Goal: Transaction & Acquisition: Obtain resource

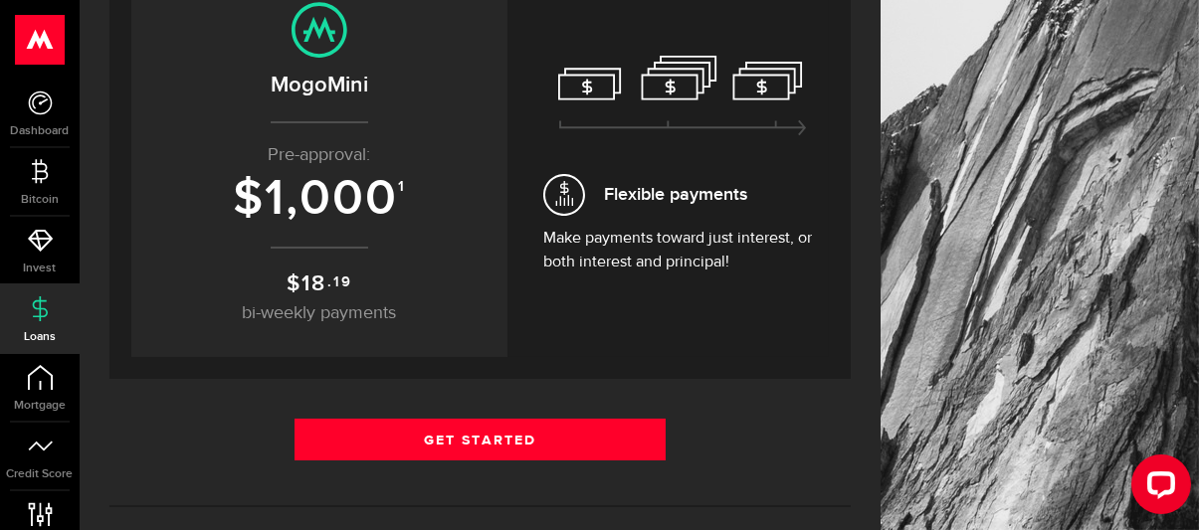
scroll to position [299, 0]
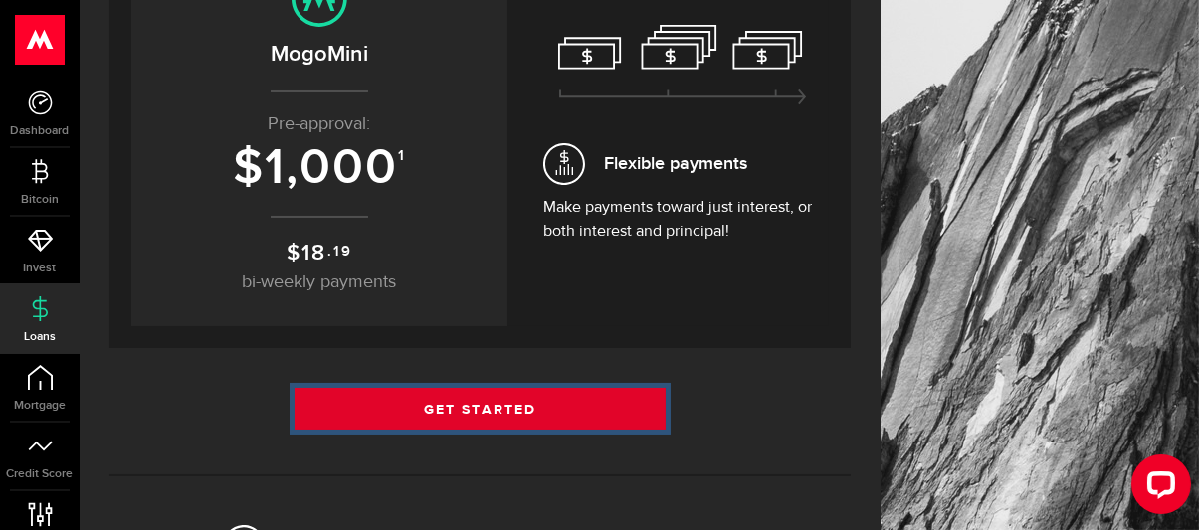
click at [482, 402] on link "Get Started" at bounding box center [480, 409] width 371 height 42
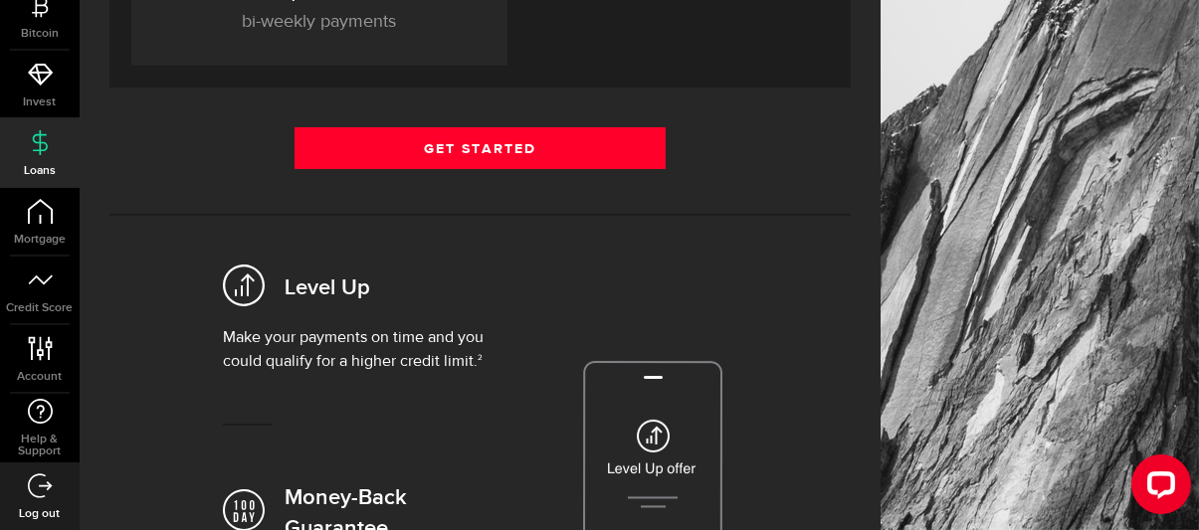
scroll to position [597, 0]
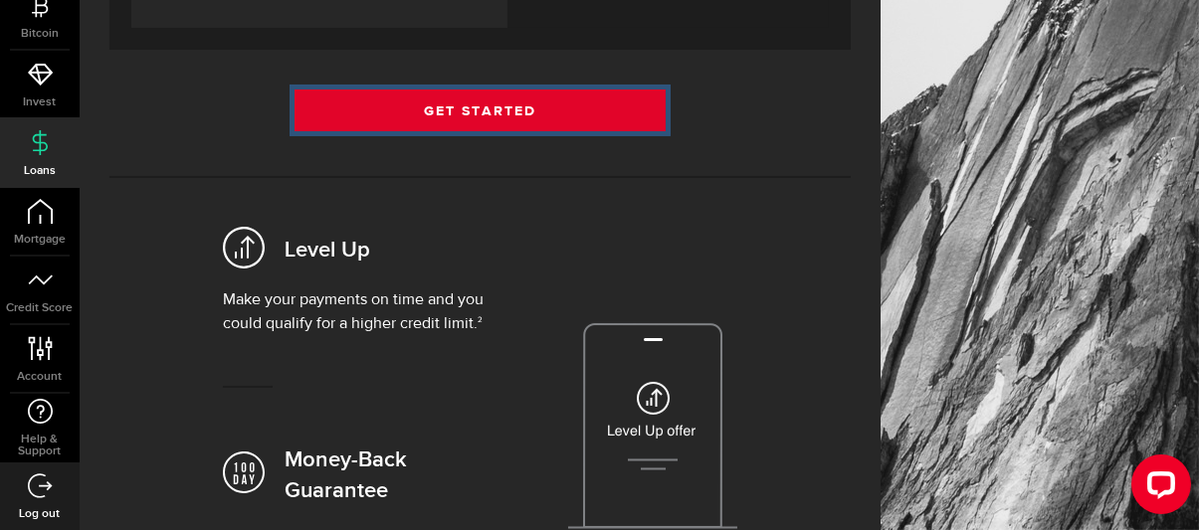
click at [491, 109] on link "Get Started" at bounding box center [480, 111] width 371 height 42
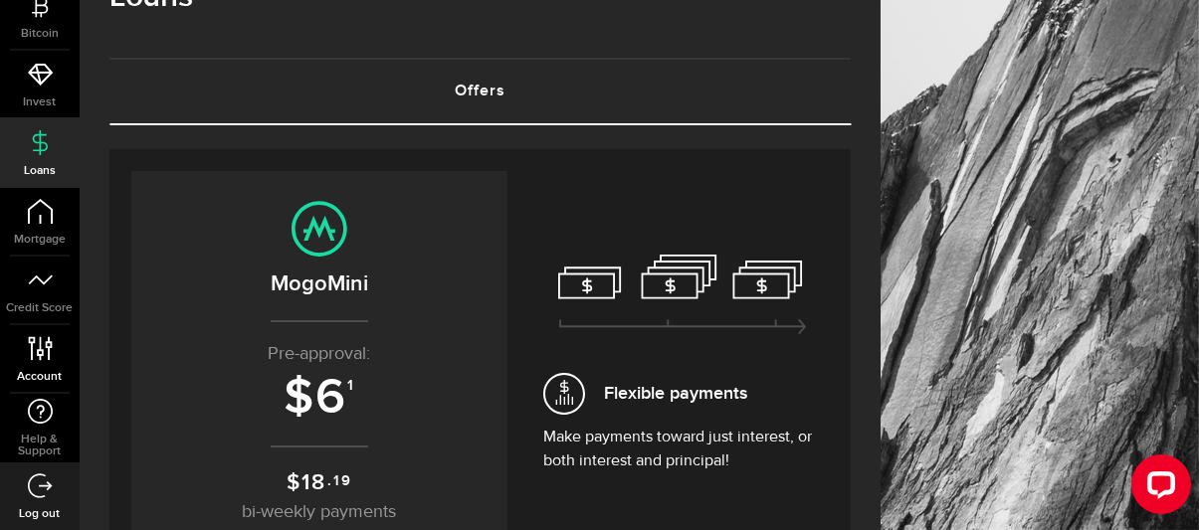
scroll to position [100, 0]
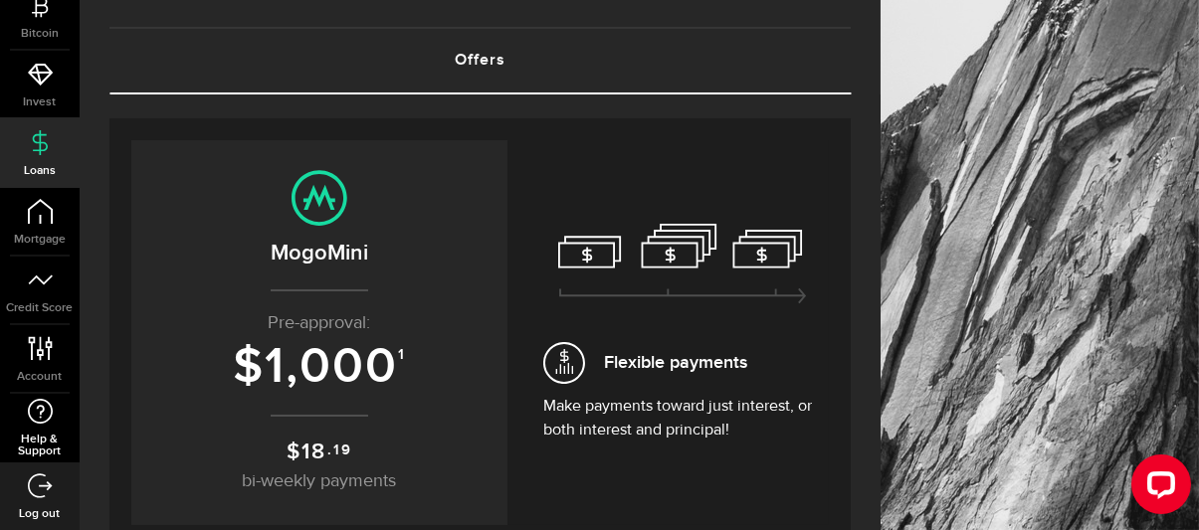
click at [38, 414] on icon at bounding box center [40, 411] width 27 height 25
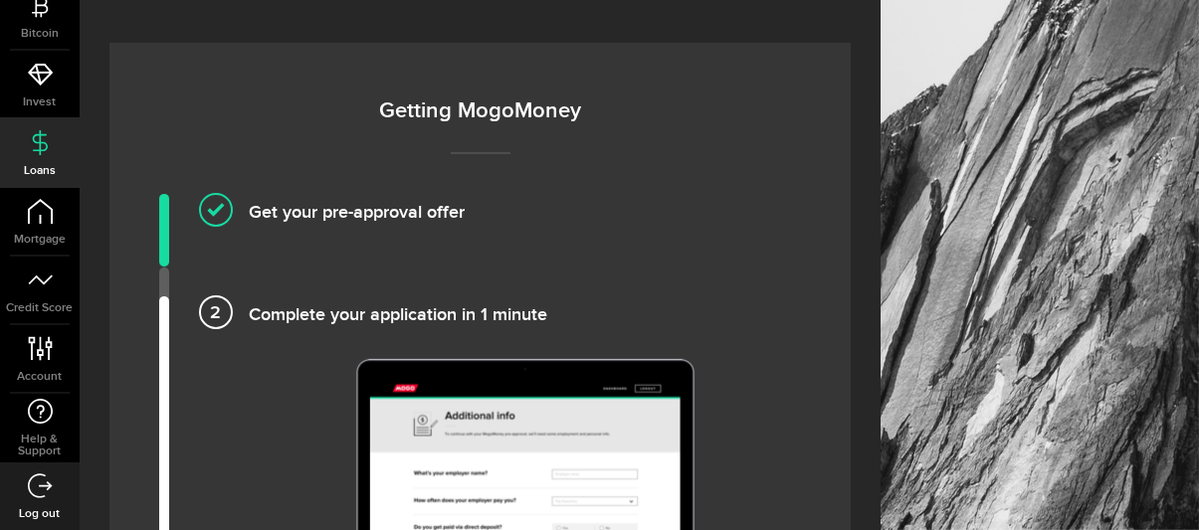
scroll to position [1294, 0]
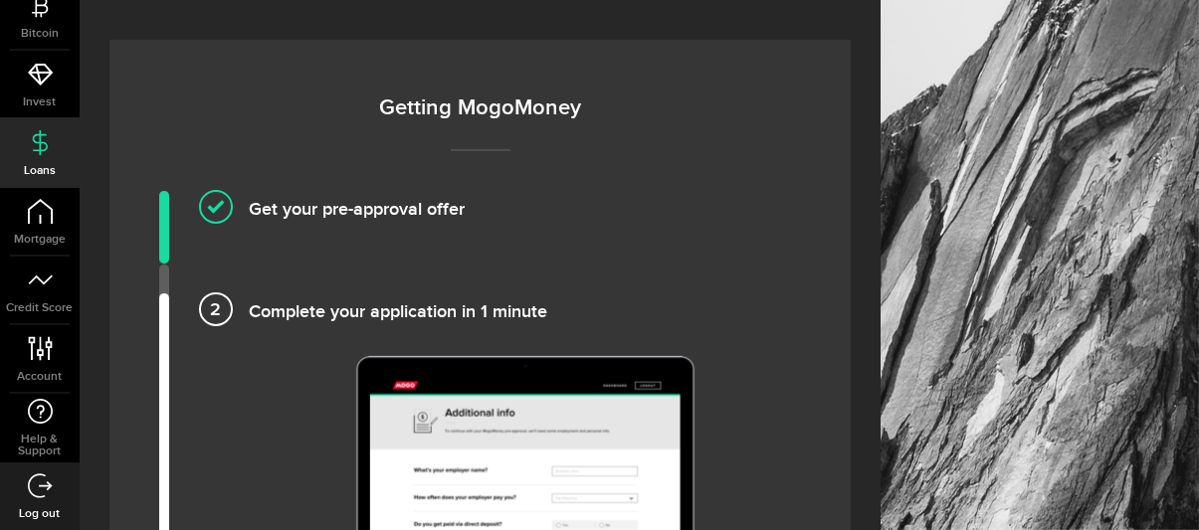
click at [249, 191] on h4 "Get your pre-approval offer" at bounding box center [525, 207] width 552 height 33
click at [268, 191] on h4 "Get your pre-approval offer" at bounding box center [525, 207] width 552 height 33
click at [162, 209] on li "Get your pre-approval offer" at bounding box center [480, 227] width 642 height 73
click at [249, 191] on h4 "Get your pre-approval offer" at bounding box center [525, 207] width 552 height 33
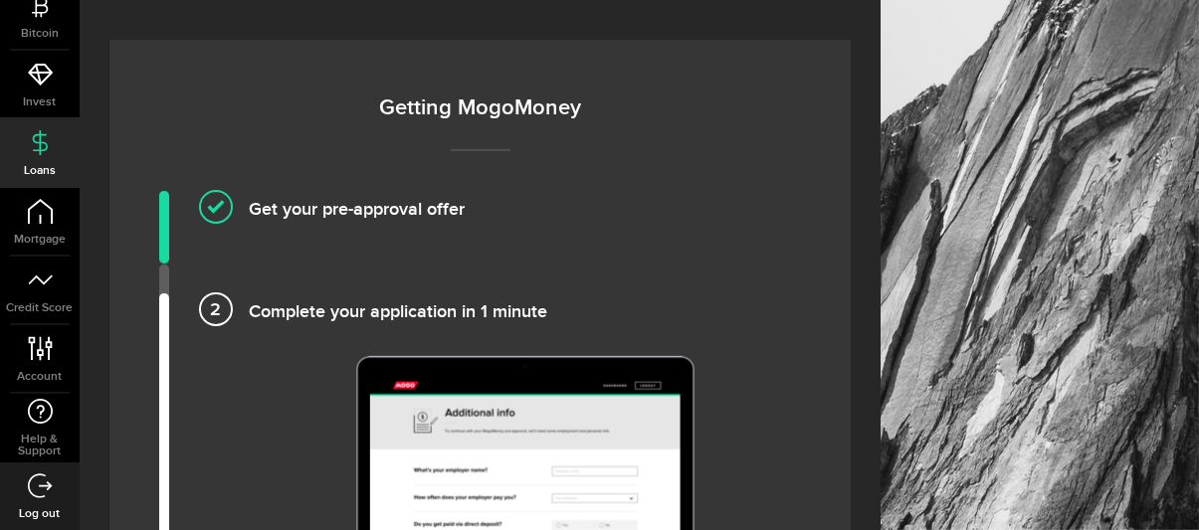
click at [759, 195] on li "Get your pre-approval offer" at bounding box center [480, 227] width 642 height 73
click at [298, 379] on li "Complete your application in 1 minute" at bounding box center [480, 459] width 642 height 331
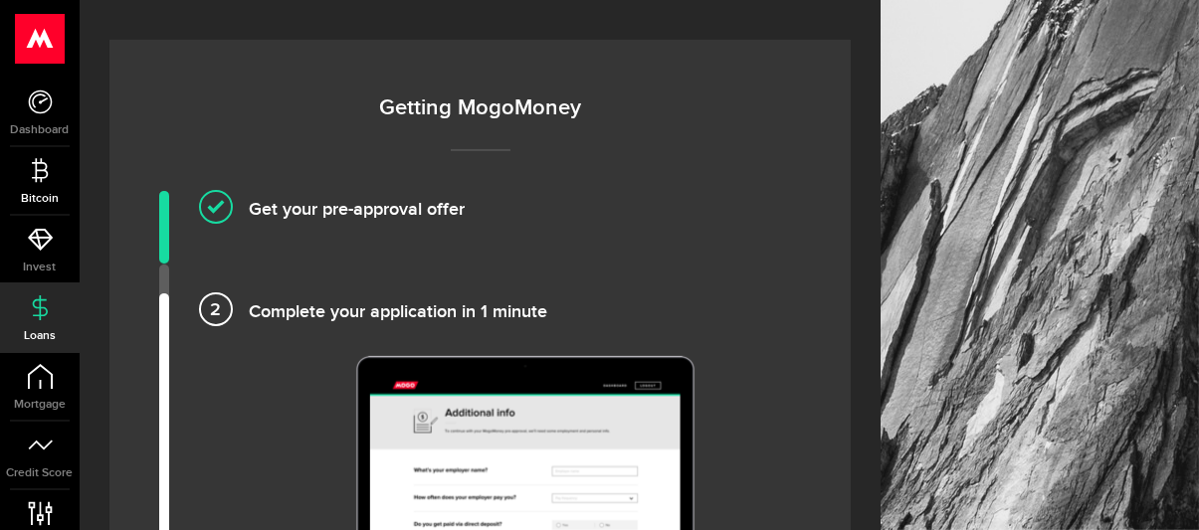
scroll to position [0, 0]
click at [39, 111] on icon at bounding box center [40, 103] width 25 height 25
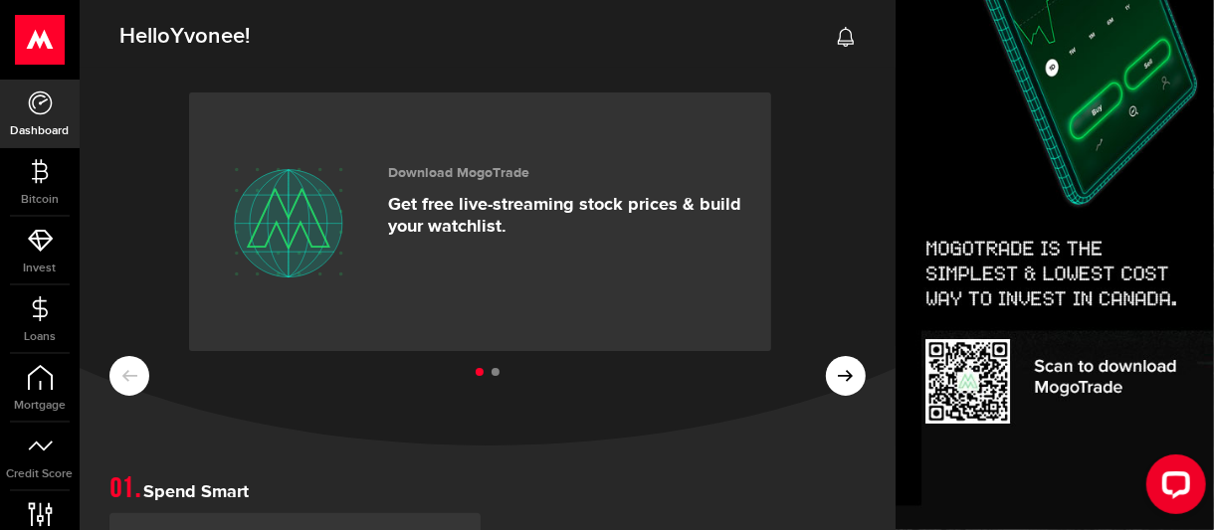
click at [406, 40] on h2 "Hello Yvonee !" at bounding box center [488, 31] width 816 height 73
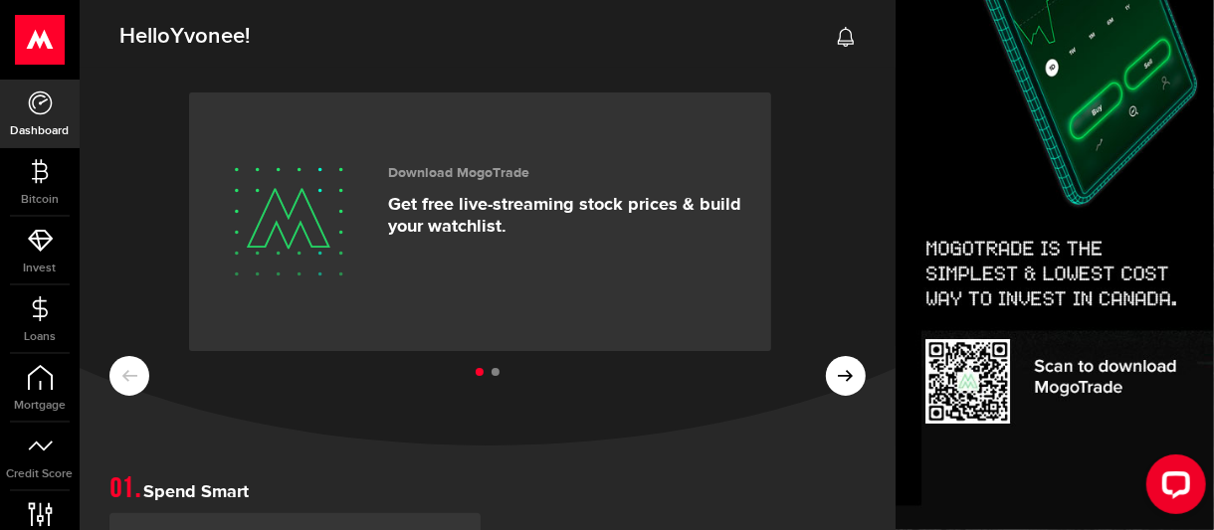
drag, startPoint x: 824, startPoint y: 36, endPoint x: 460, endPoint y: 31, distance: 364.2
click at [476, 31] on h2 "Hello Yvonee !" at bounding box center [488, 31] width 816 height 73
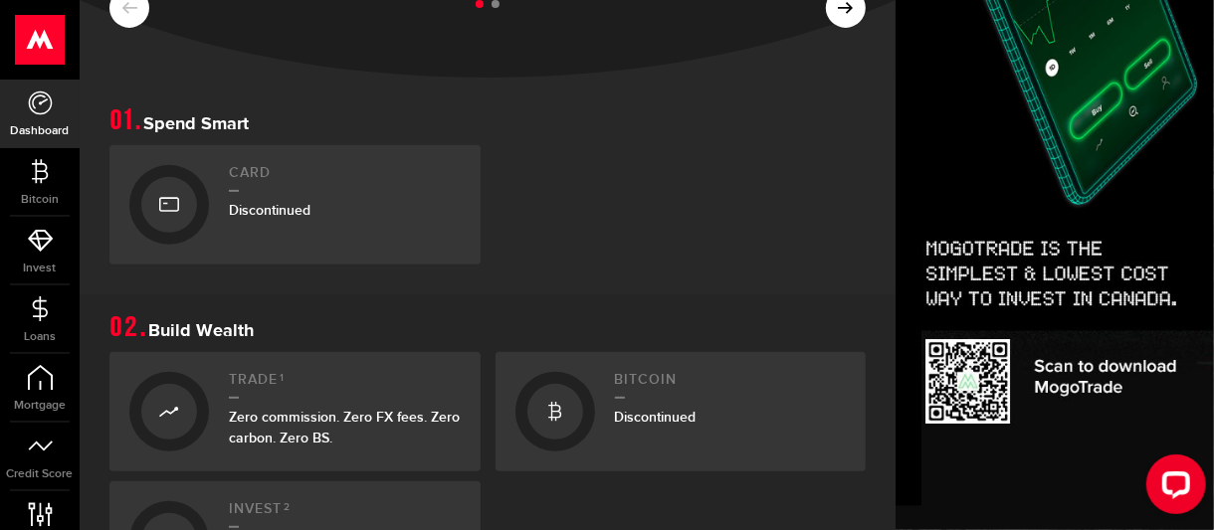
scroll to position [398, 0]
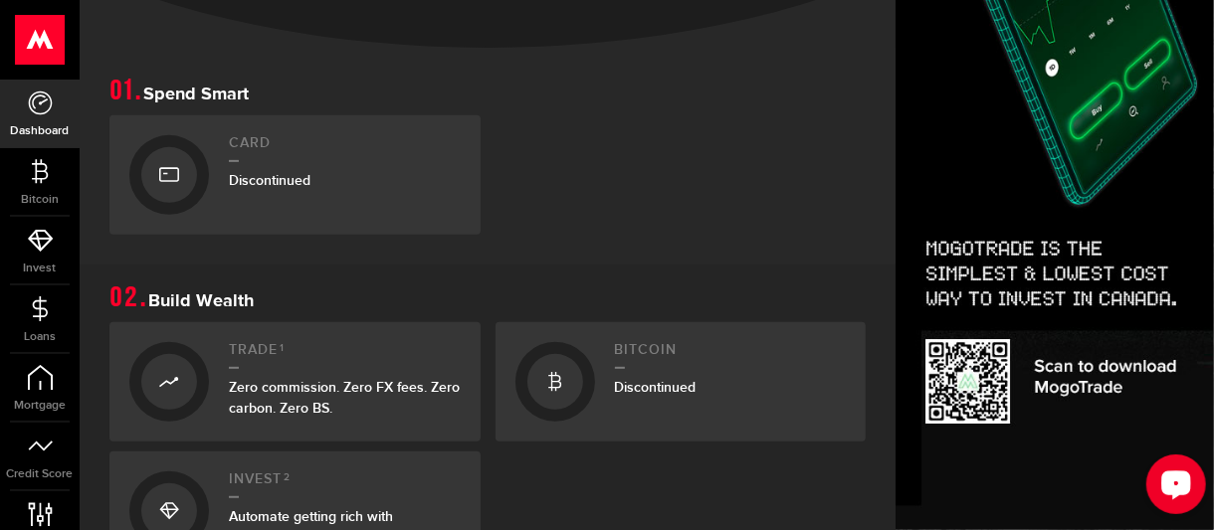
click at [1171, 487] on icon "Open LiveChat chat widget" at bounding box center [1175, 483] width 19 height 13
click at [708, 96] on h1 "Spend Smart" at bounding box center [487, 92] width 756 height 28
click at [40, 36] on use at bounding box center [40, 40] width 49 height 50
click at [44, 41] on use at bounding box center [40, 40] width 49 height 50
click at [40, 109] on icon at bounding box center [40, 103] width 25 height 25
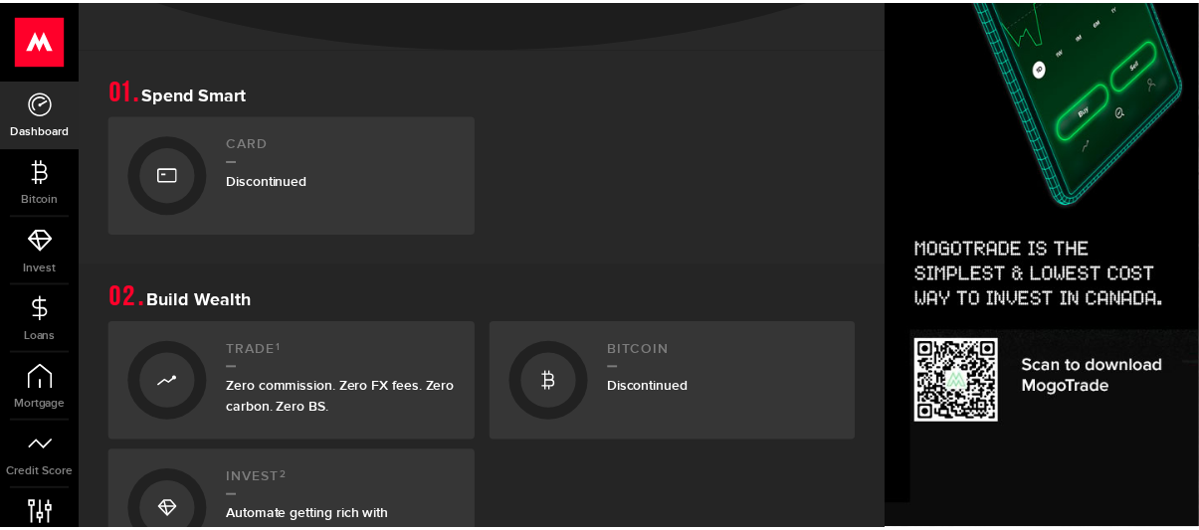
scroll to position [498, 0]
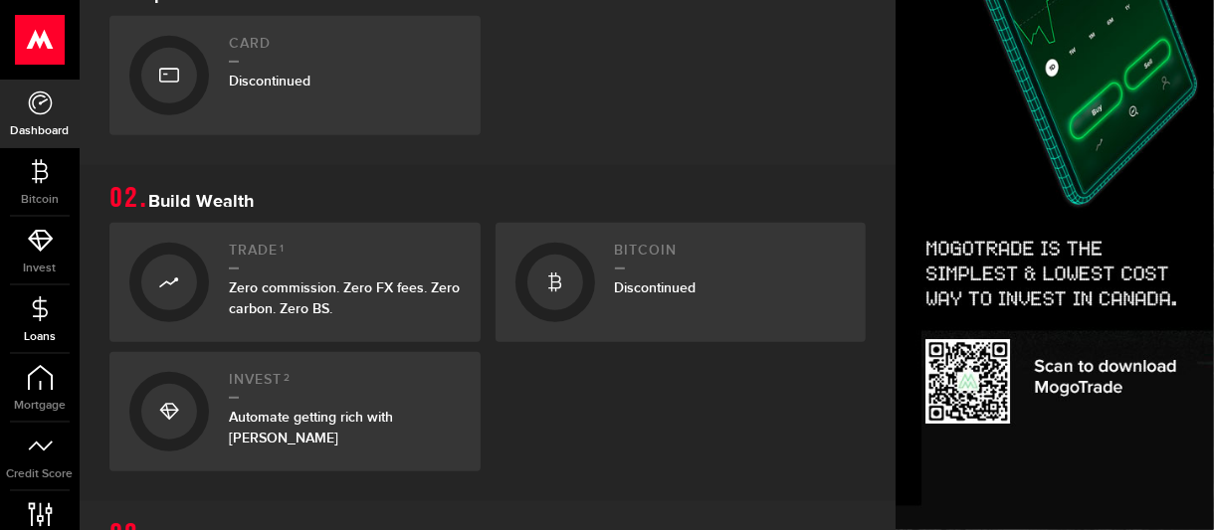
click at [39, 321] on link "Loans" at bounding box center [40, 320] width 80 height 68
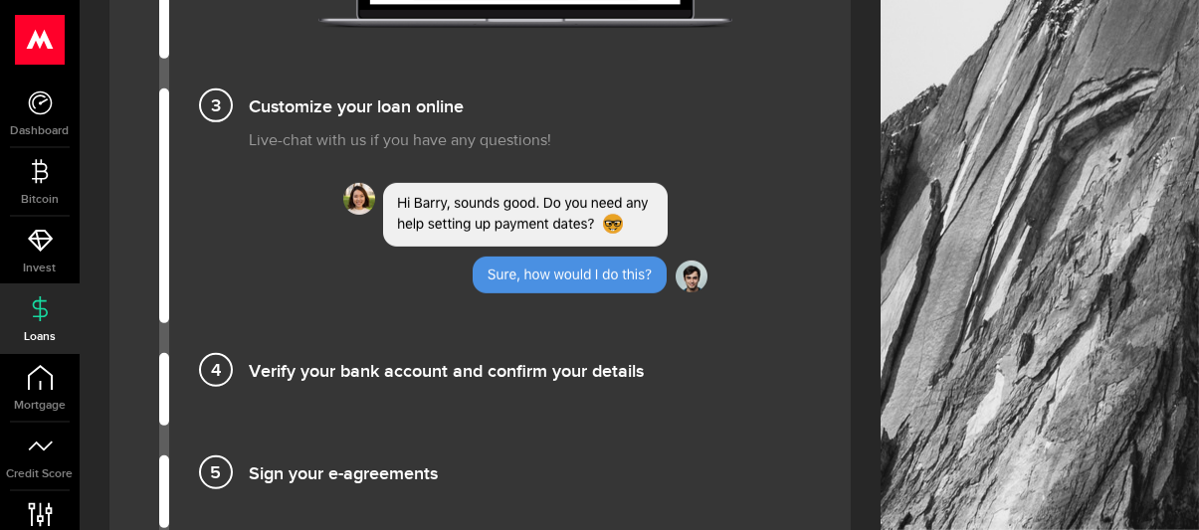
scroll to position [1891, 0]
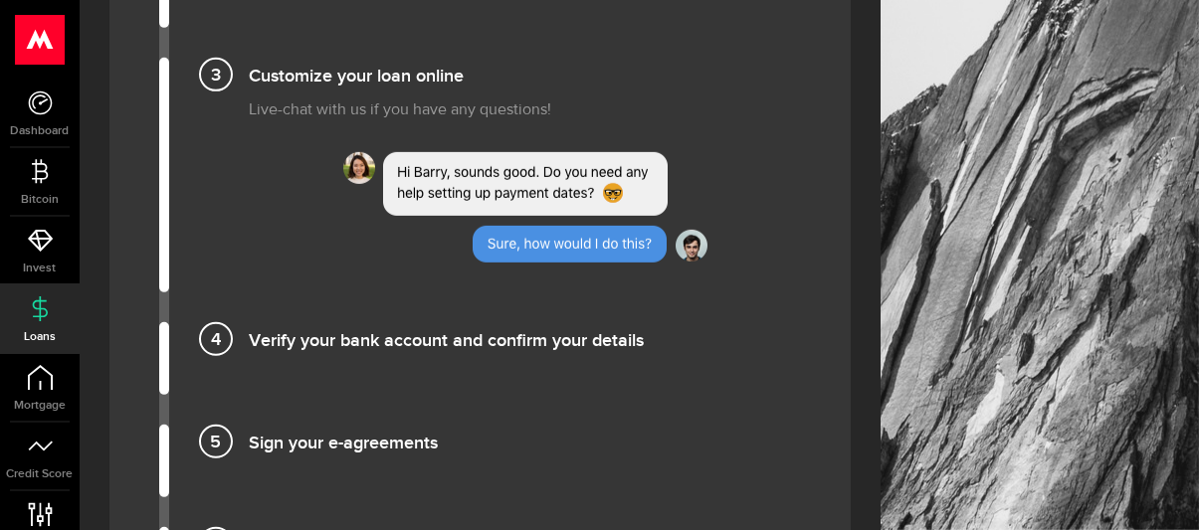
click at [249, 322] on h4 "Verify your bank account and confirm your details" at bounding box center [525, 338] width 552 height 33
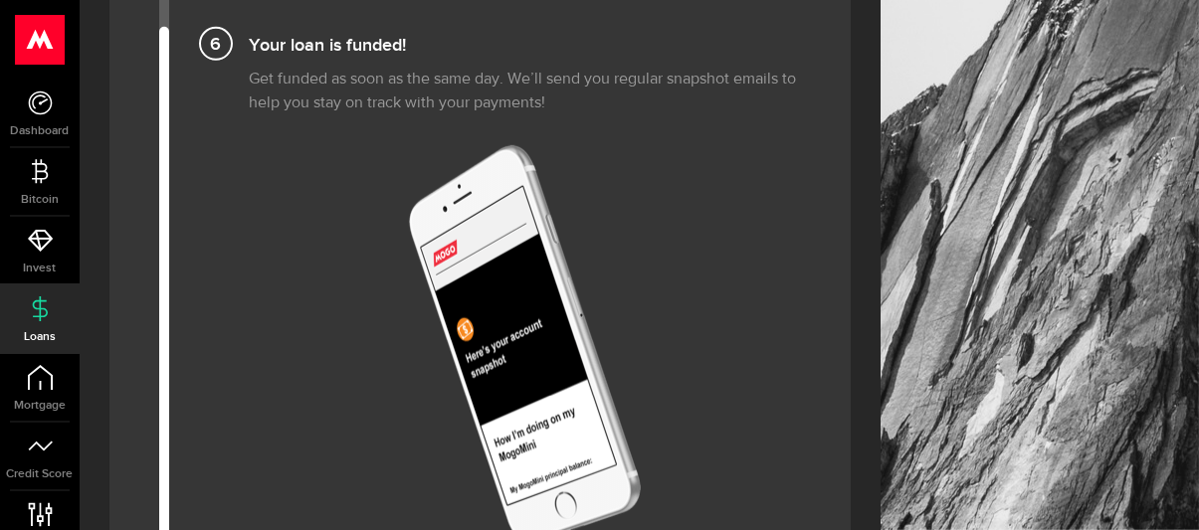
scroll to position [2388, 0]
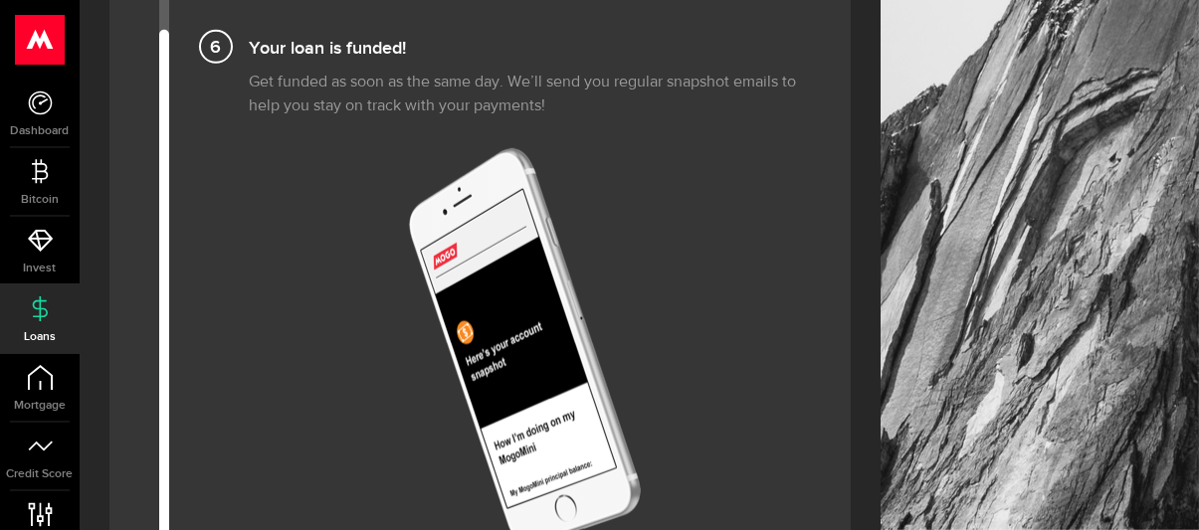
click at [505, 314] on img at bounding box center [525, 347] width 233 height 399
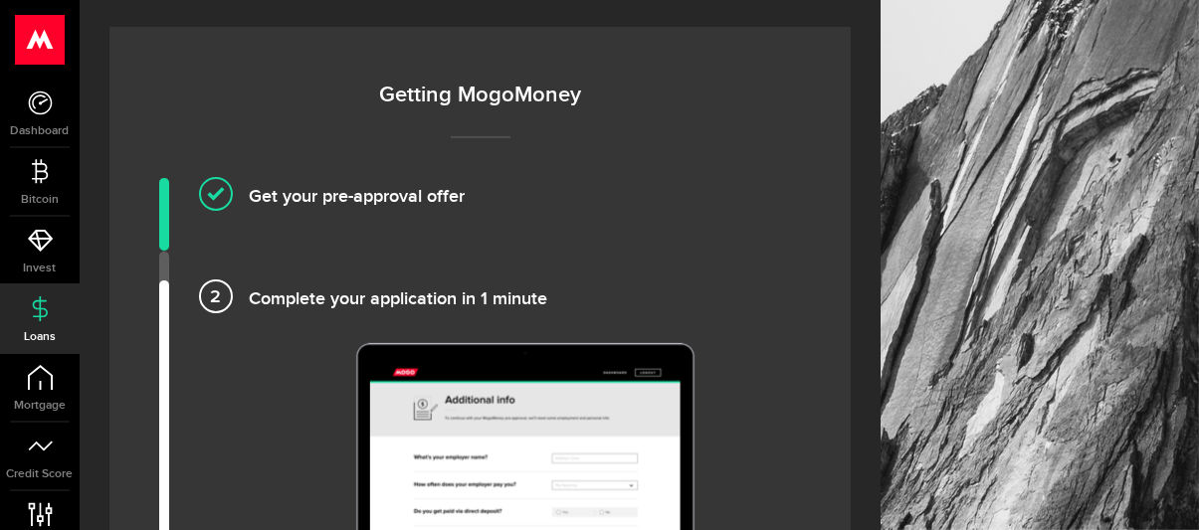
scroll to position [1294, 0]
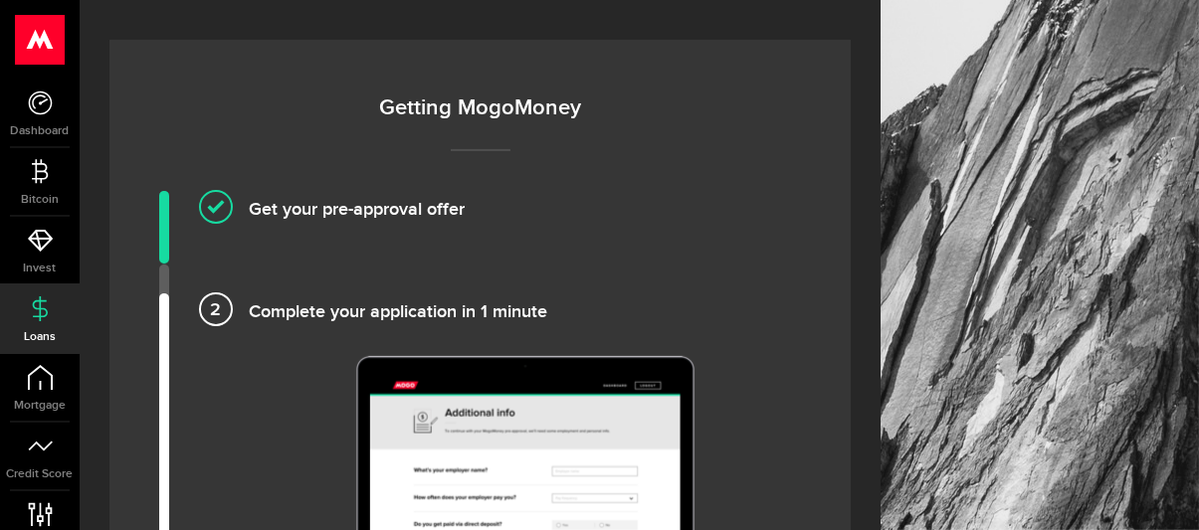
click at [249, 294] on h4 "Complete your application in 1 minute" at bounding box center [525, 310] width 552 height 33
click at [249, 191] on h4 "Get your pre-approval offer" at bounding box center [525, 207] width 552 height 33
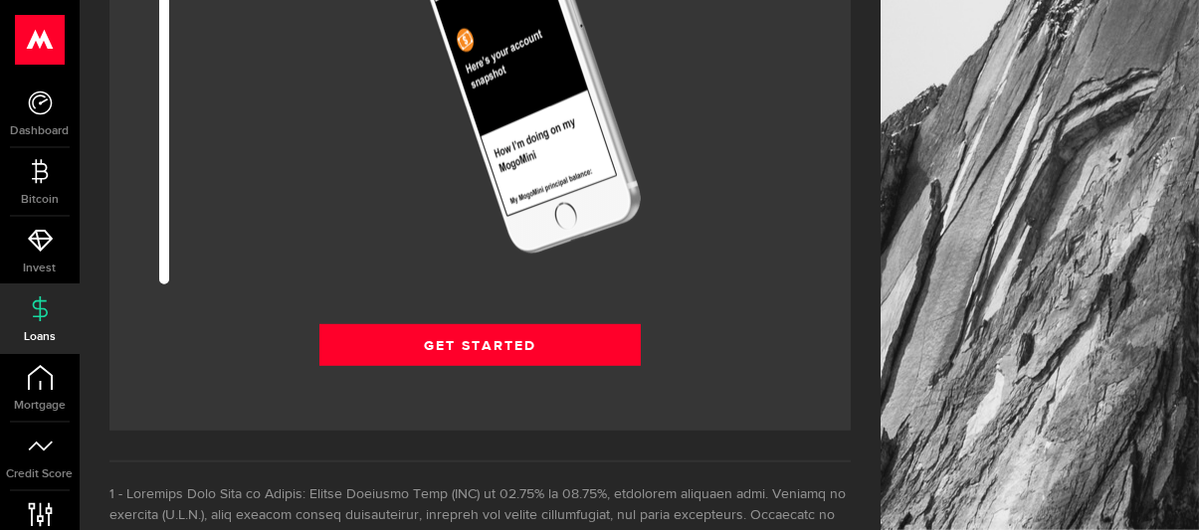
scroll to position [2687, 0]
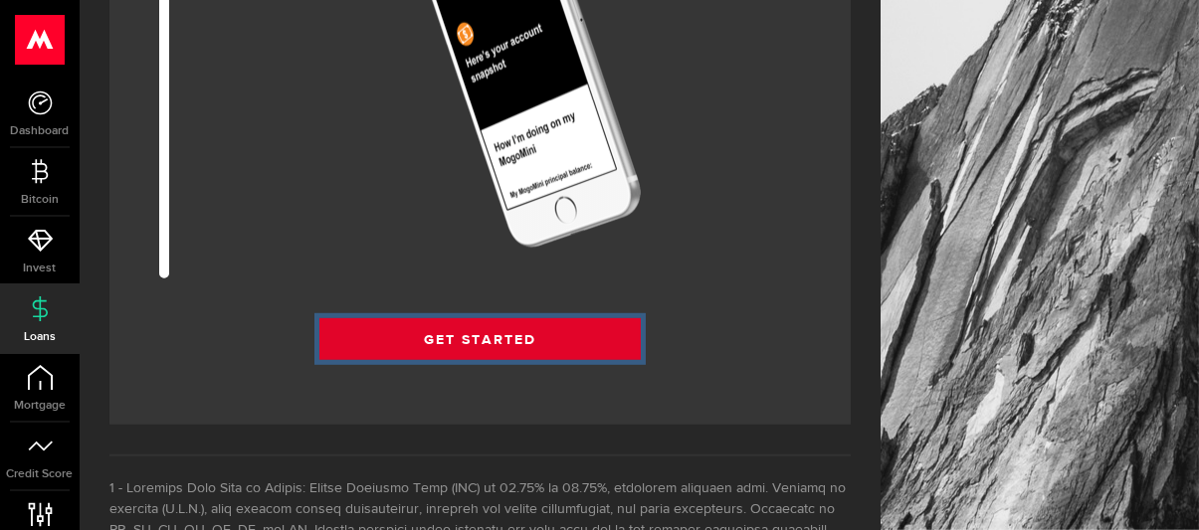
click at [484, 318] on link "Get Started" at bounding box center [479, 339] width 321 height 42
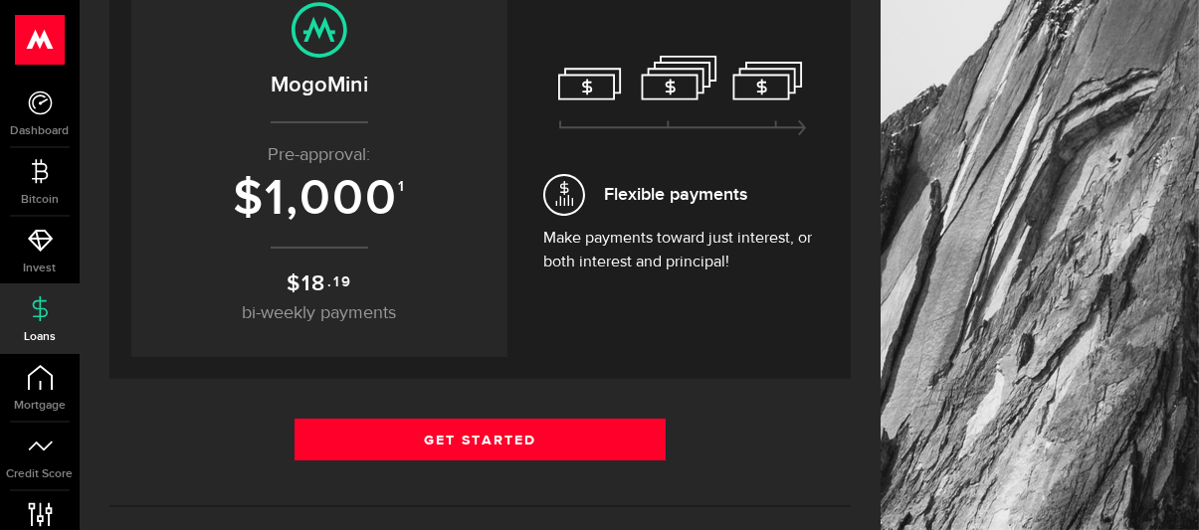
scroll to position [299, 0]
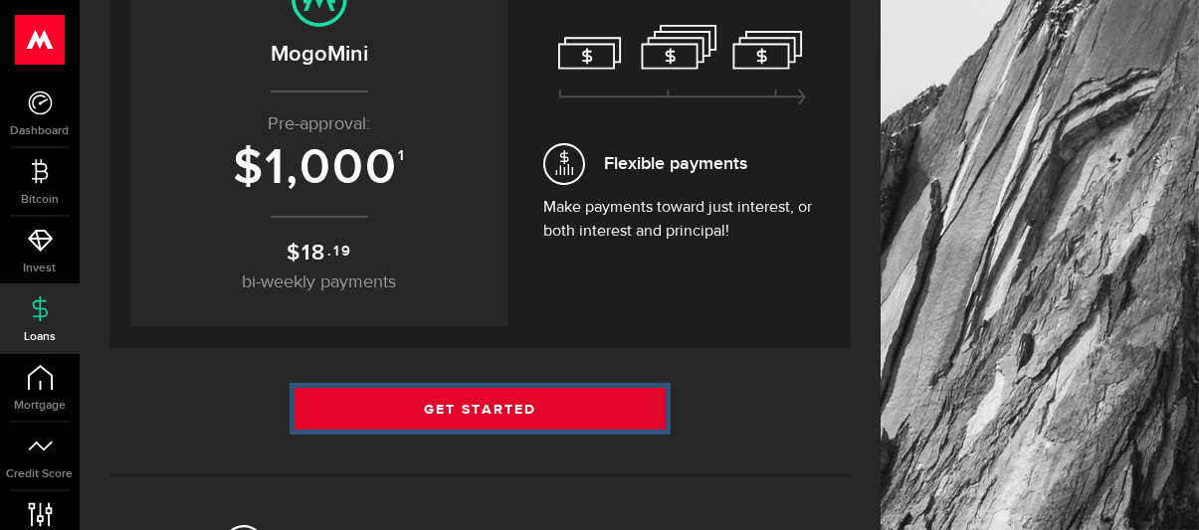
click at [479, 402] on link "Get Started" at bounding box center [480, 409] width 371 height 42
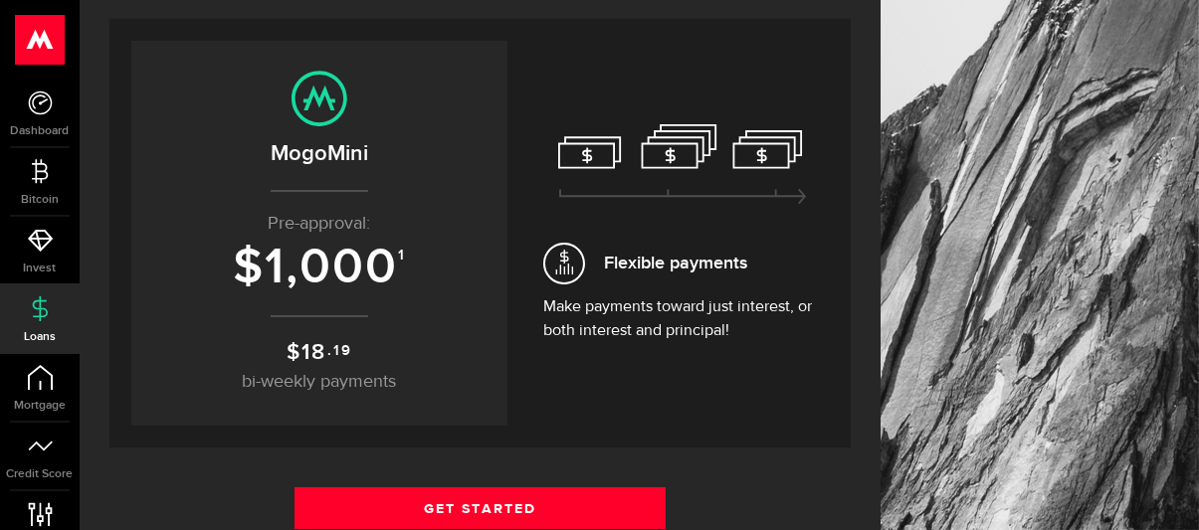
scroll to position [299, 0]
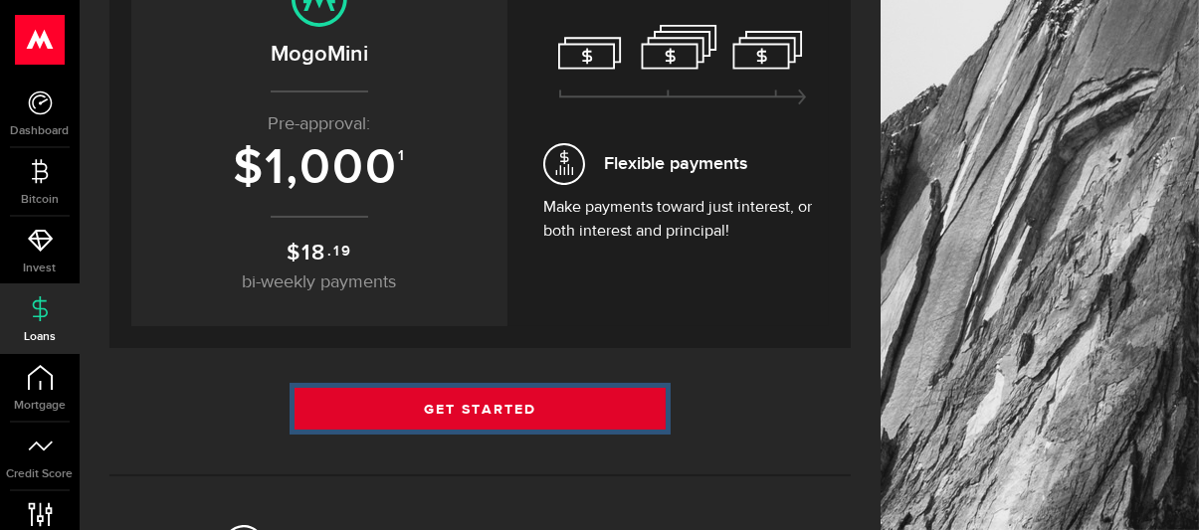
click at [455, 409] on link "Get Started" at bounding box center [480, 409] width 371 height 42
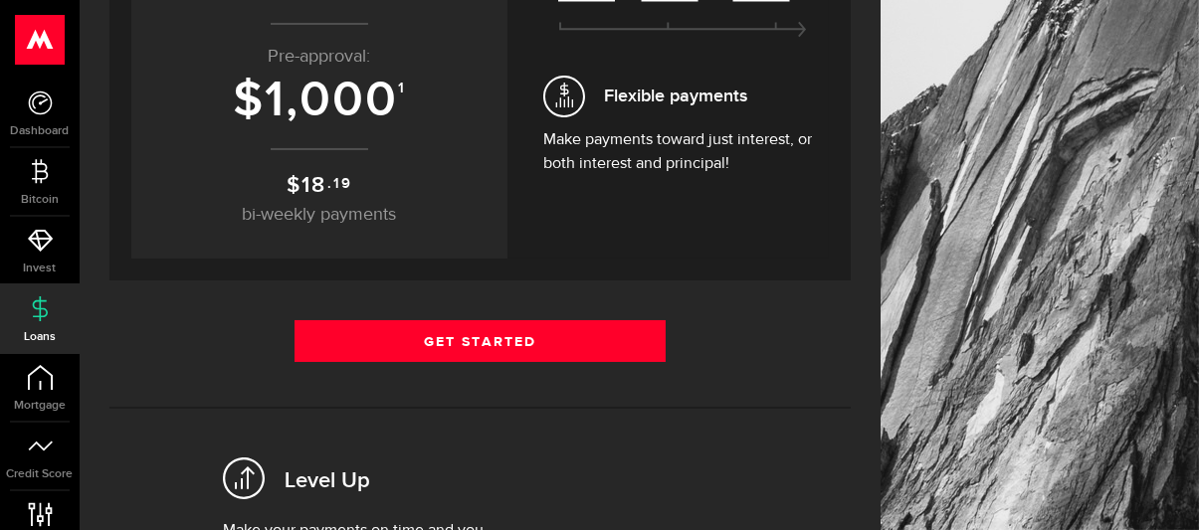
scroll to position [398, 0]
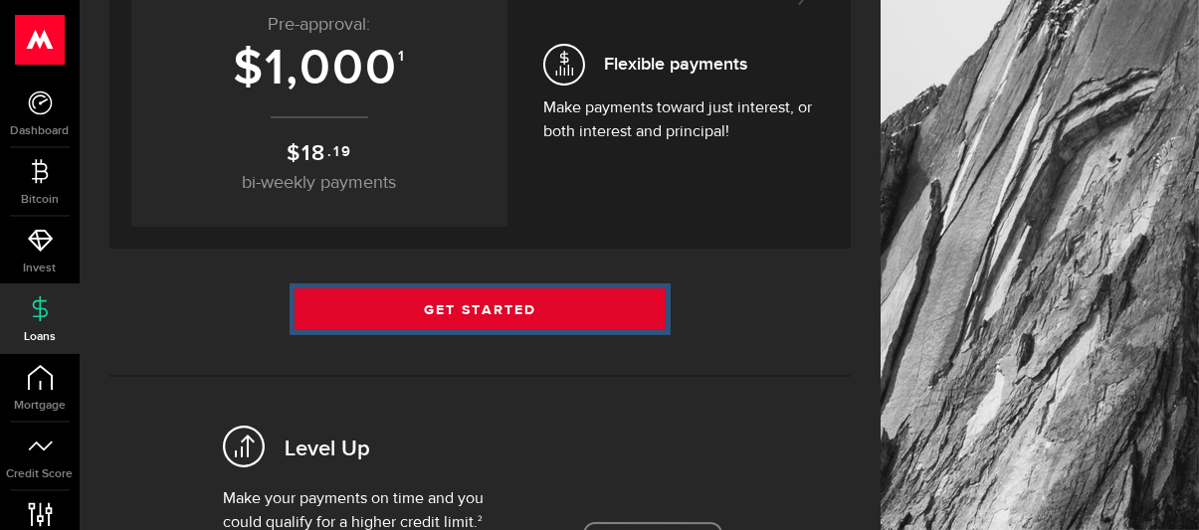
click at [471, 314] on link "Get Started" at bounding box center [480, 310] width 371 height 42
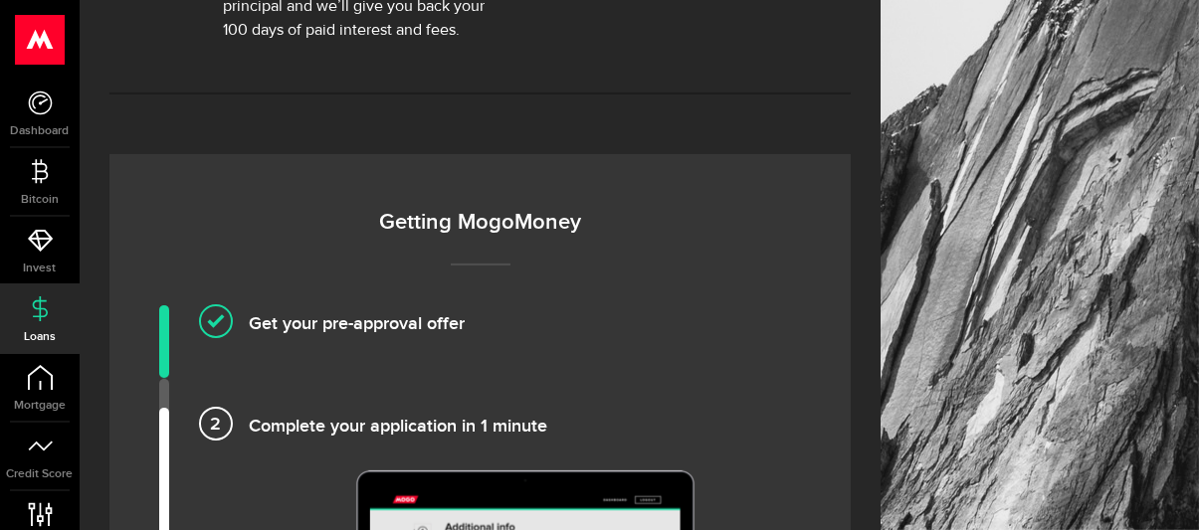
scroll to position [1209, 0]
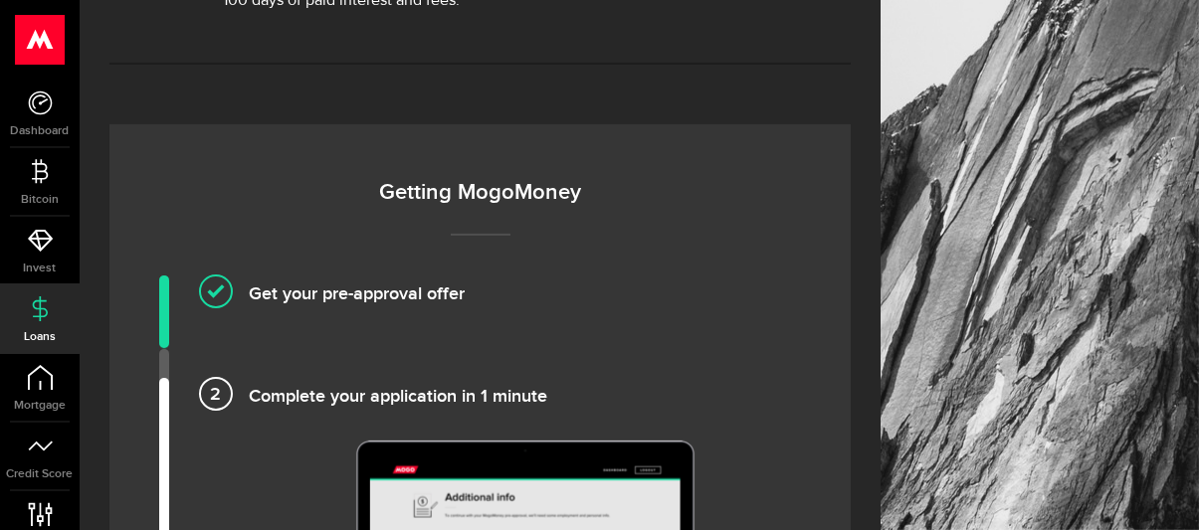
click at [5, 302] on link "Loans" at bounding box center [40, 320] width 80 height 68
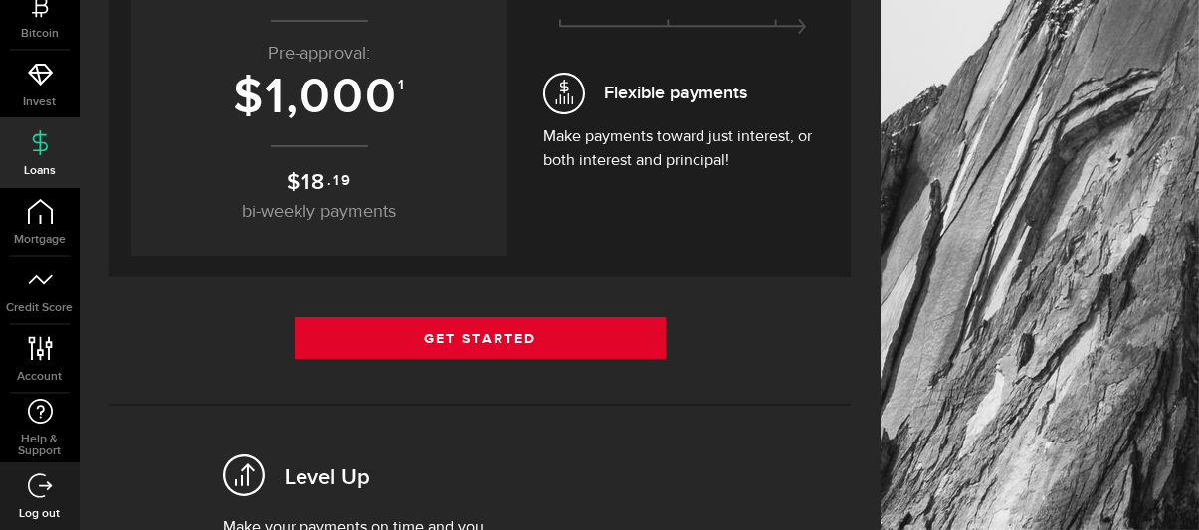
scroll to position [398, 0]
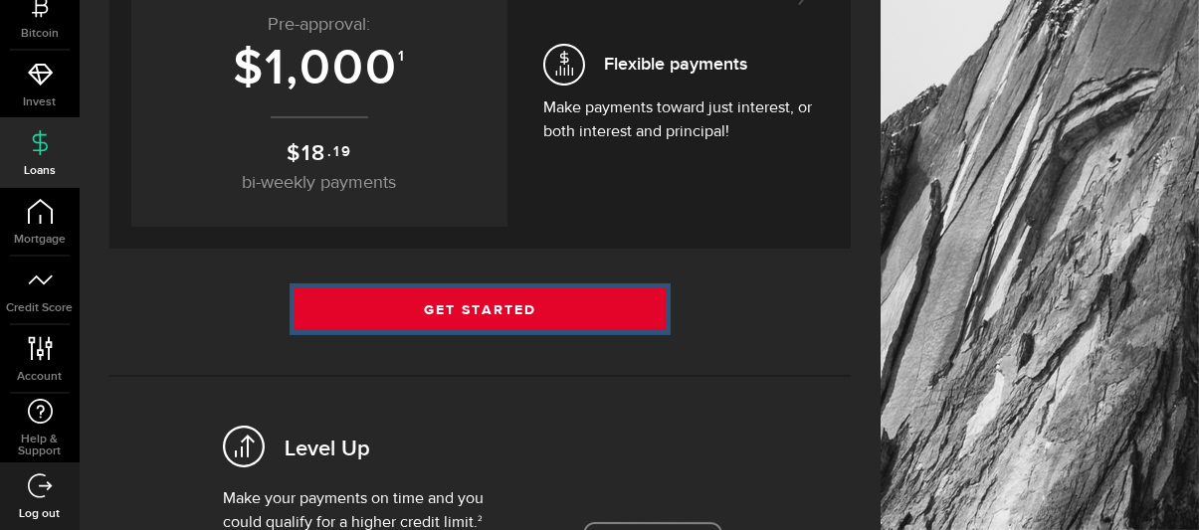
click at [483, 311] on link "Get Started" at bounding box center [480, 310] width 371 height 42
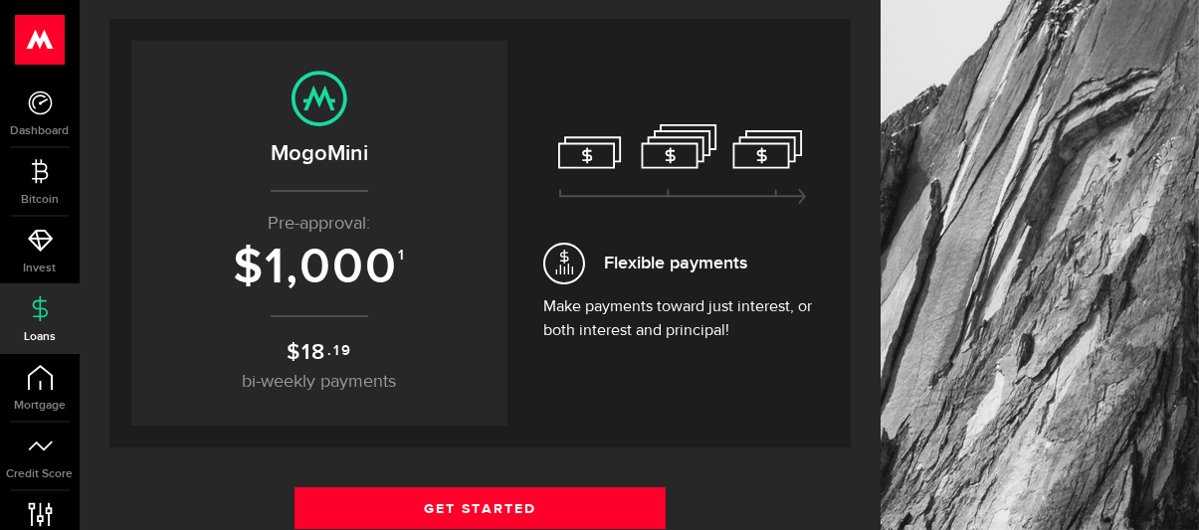
scroll to position [299, 0]
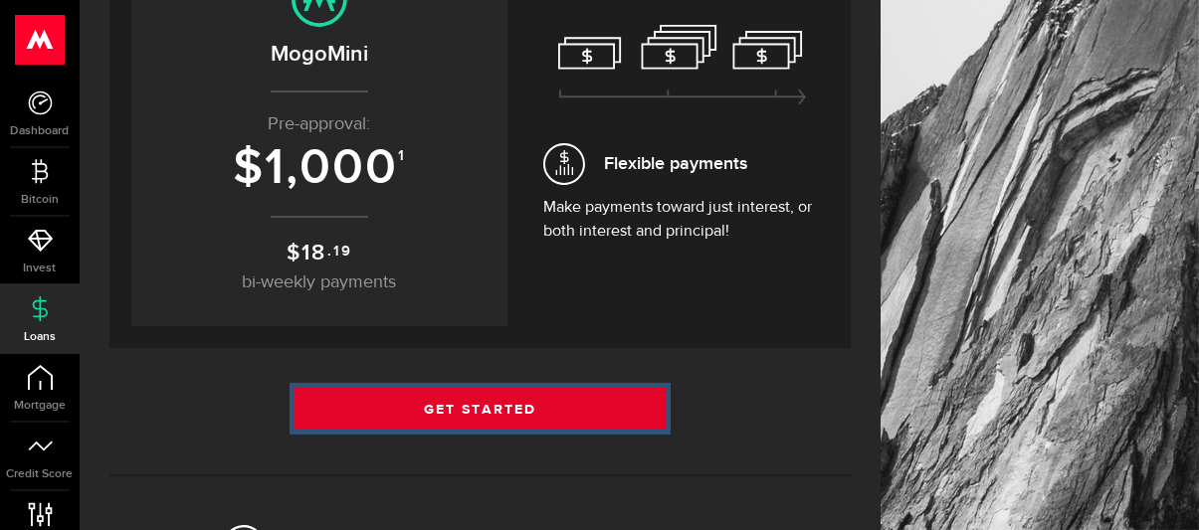
click at [472, 409] on link "Get Started" at bounding box center [480, 409] width 371 height 42
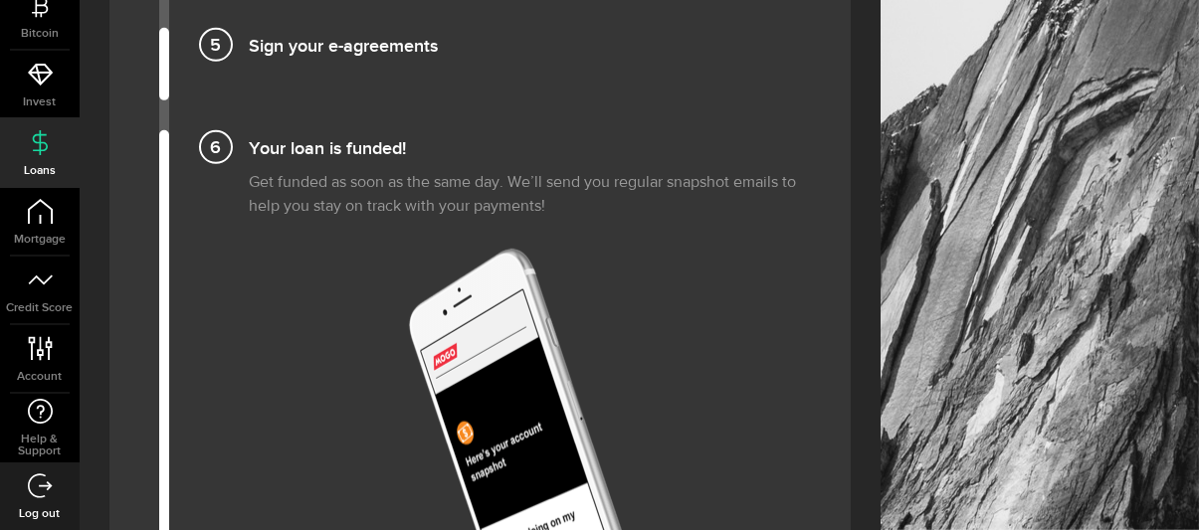
scroll to position [2289, 0]
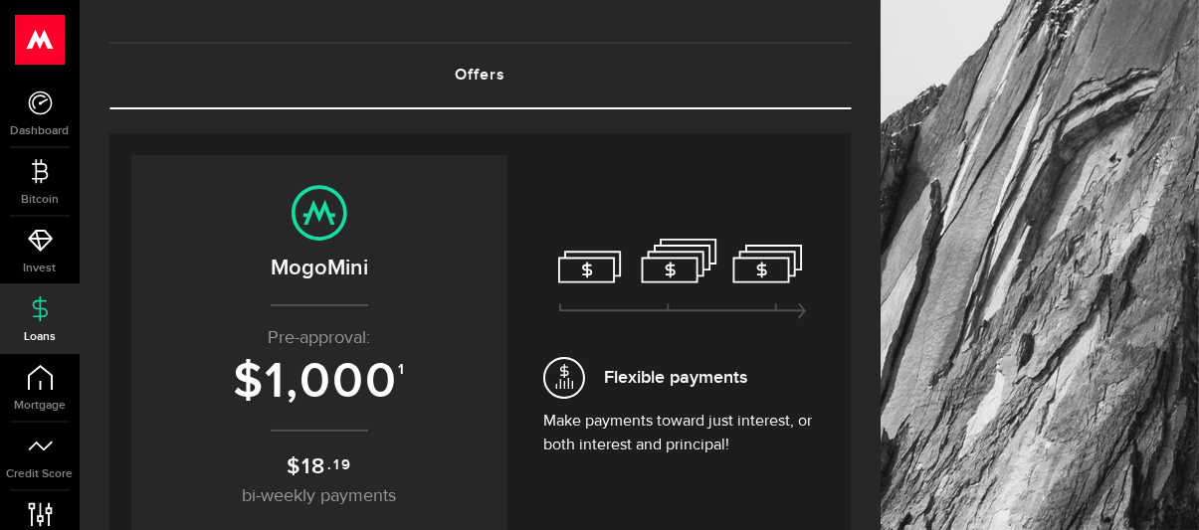
scroll to position [199, 0]
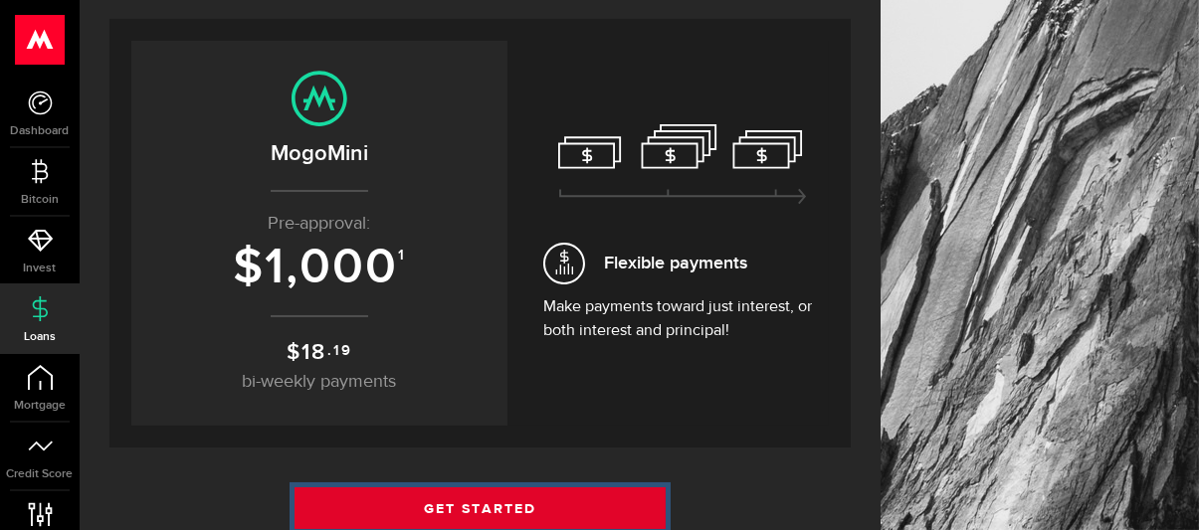
click at [475, 505] on link "Get Started" at bounding box center [480, 509] width 371 height 42
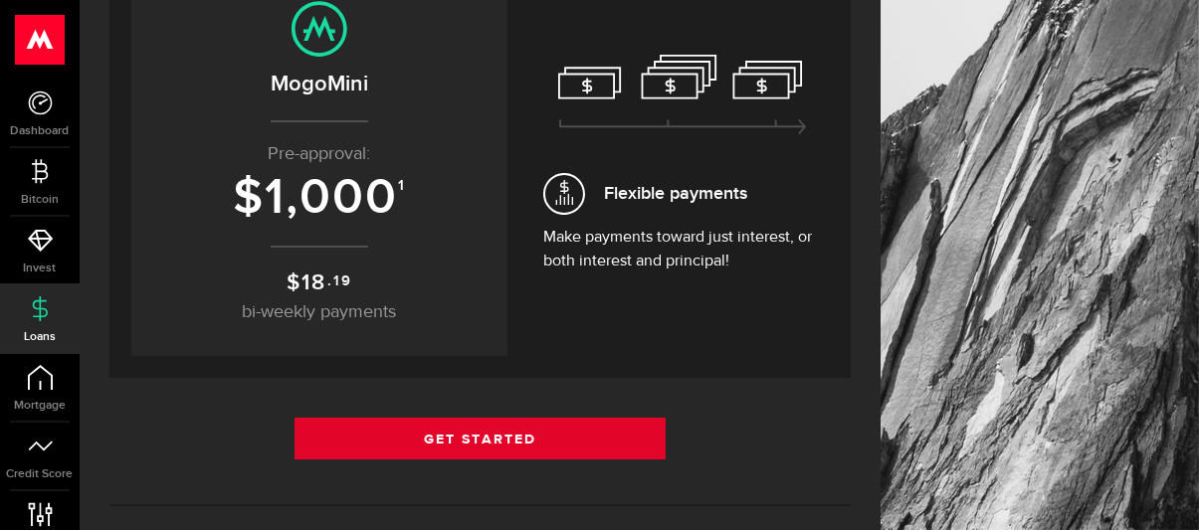
scroll to position [299, 0]
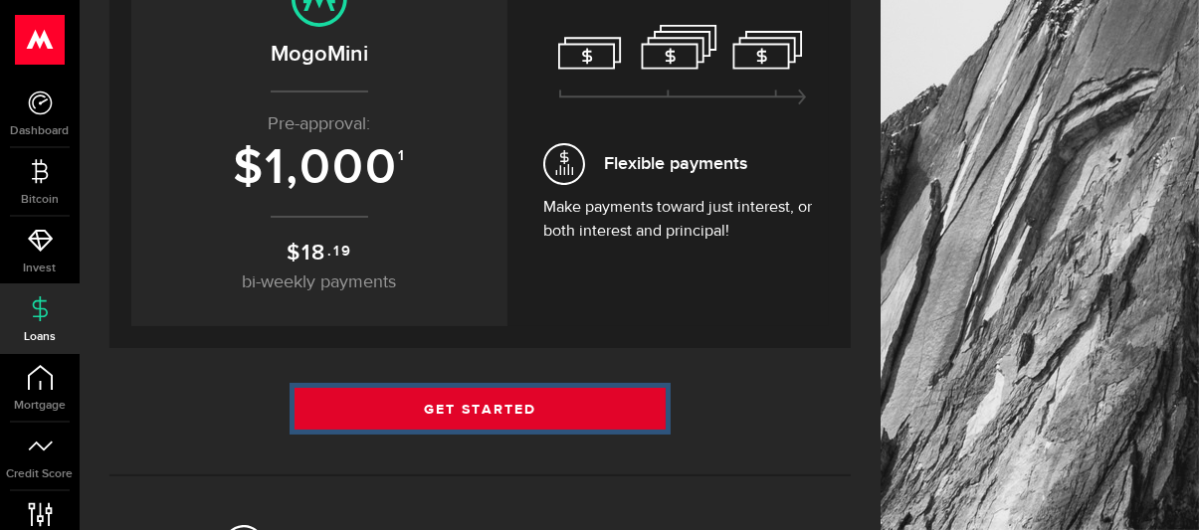
click at [478, 404] on link "Get Started" at bounding box center [480, 409] width 371 height 42
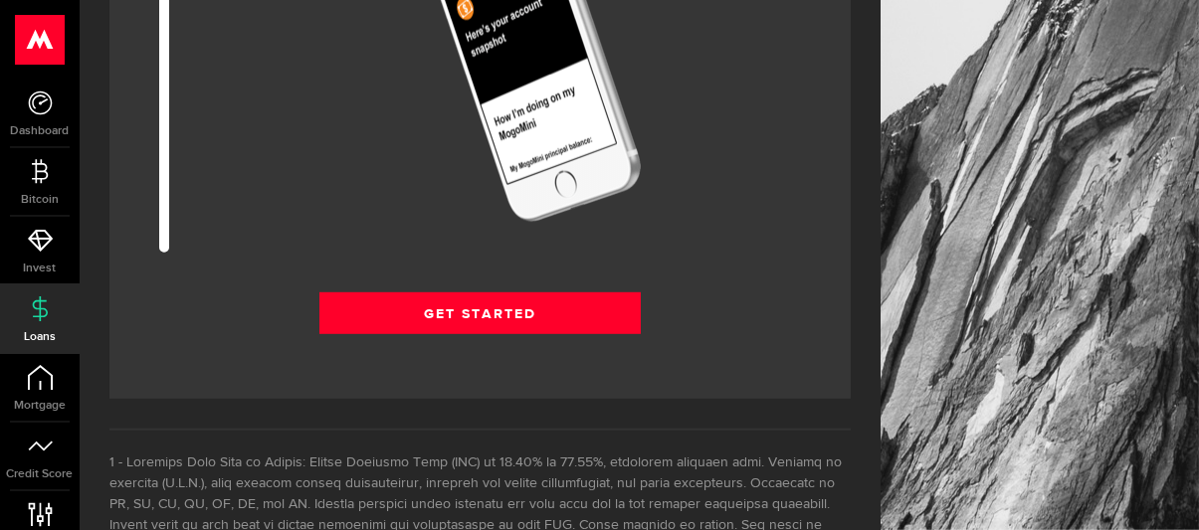
scroll to position [2786, 0]
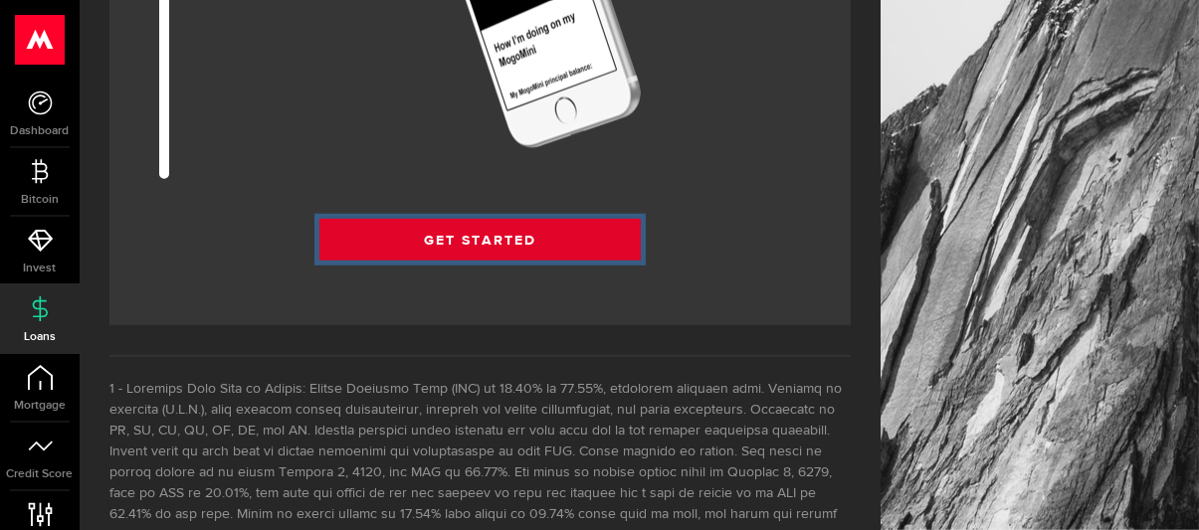
click at [474, 219] on link "Get Started" at bounding box center [479, 240] width 321 height 42
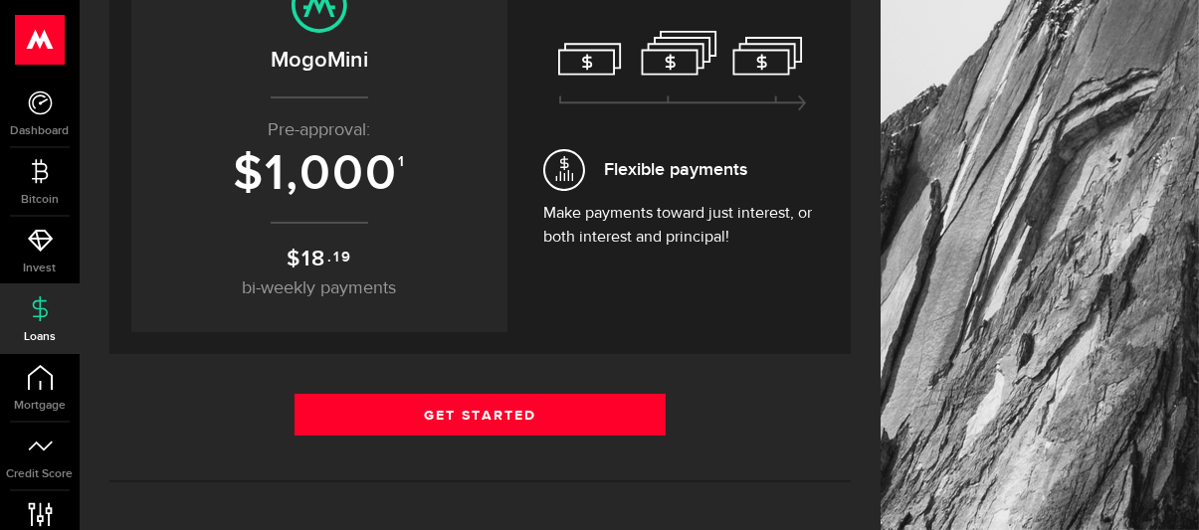
scroll to position [299, 0]
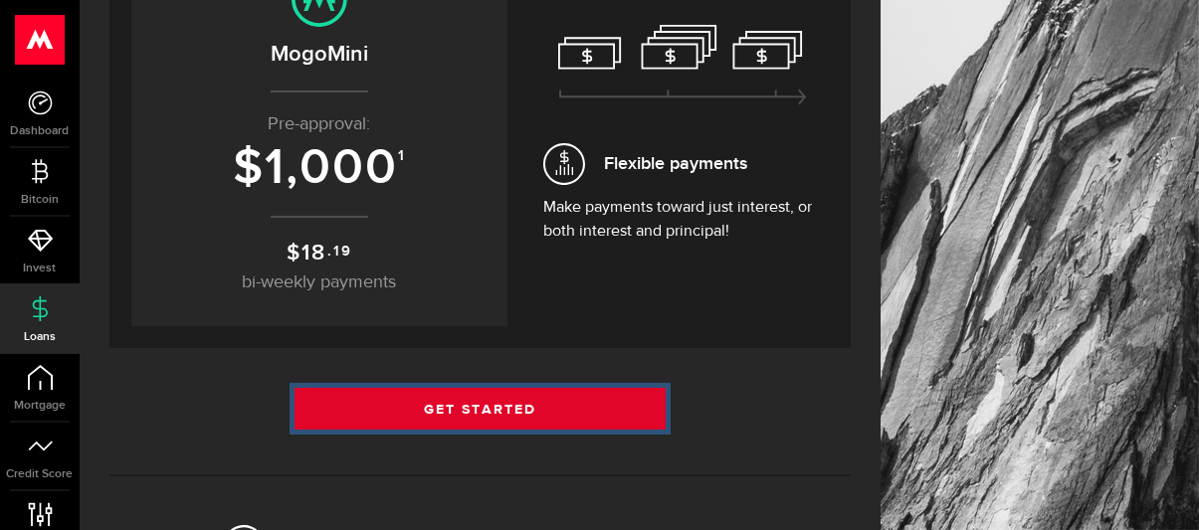
click at [461, 408] on link "Get Started" at bounding box center [480, 409] width 371 height 42
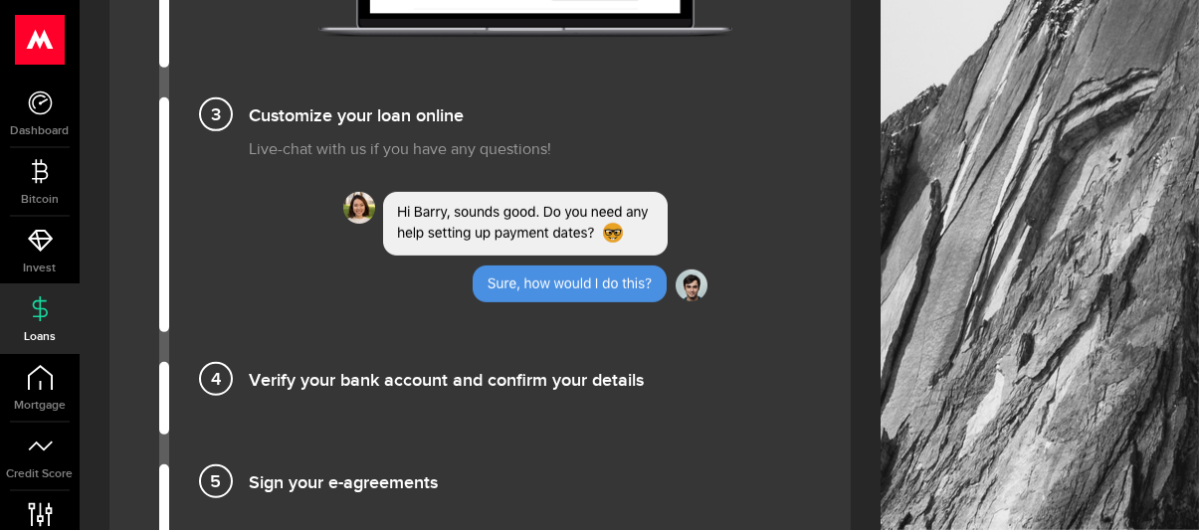
scroll to position [1535, 0]
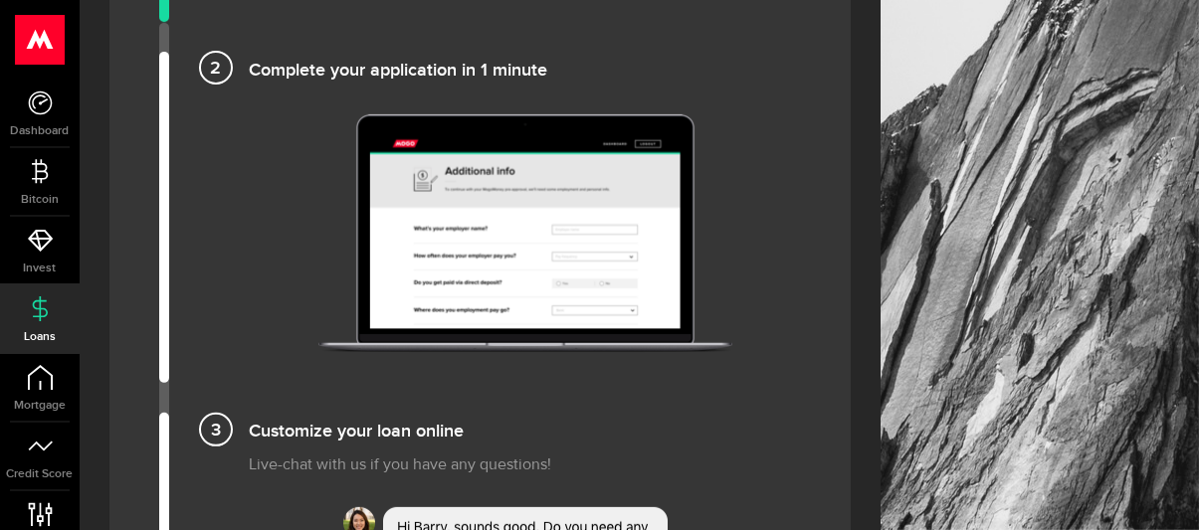
click at [284, 131] on li "Complete your application in 1 minute" at bounding box center [480, 217] width 642 height 331
click at [786, 348] on li "Complete your application in 1 minute" at bounding box center [480, 217] width 642 height 331
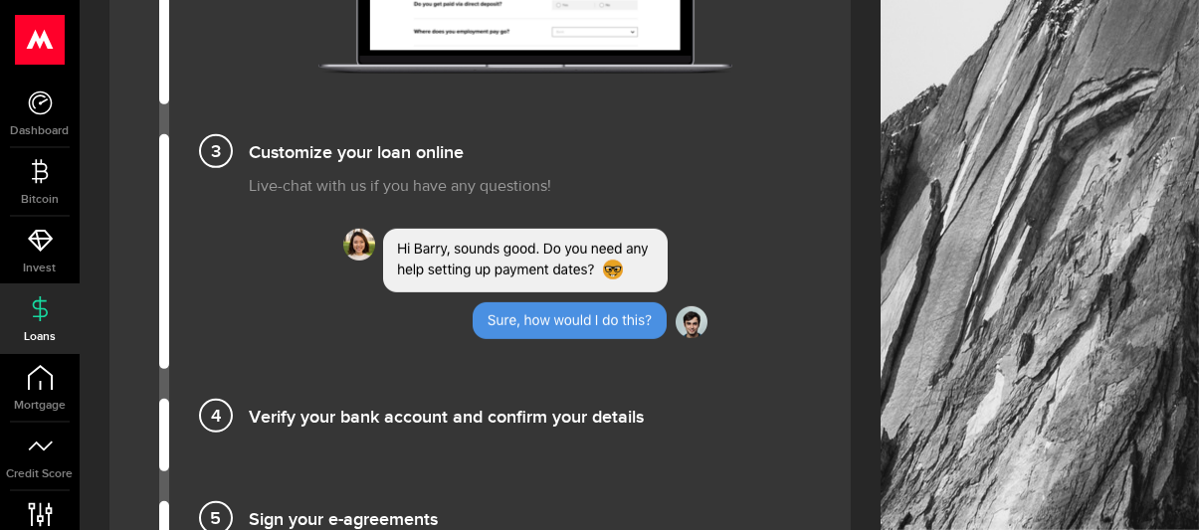
scroll to position [1834, 0]
